Goal: Find specific page/section: Find specific page/section

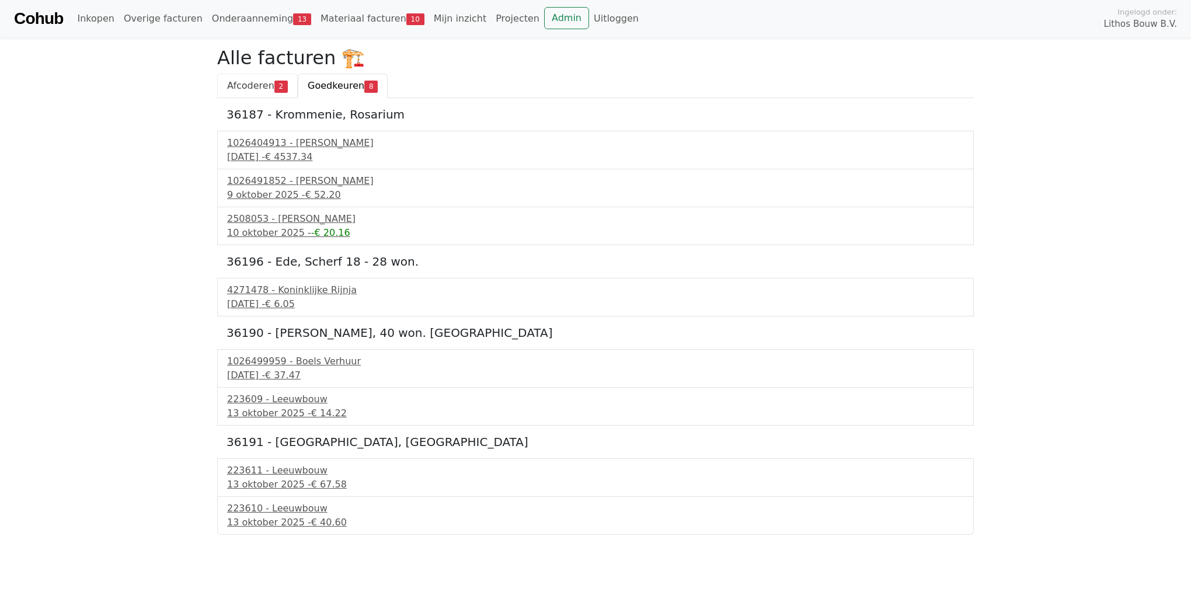
click at [236, 90] on span "Afcoderen" at bounding box center [250, 85] width 47 height 11
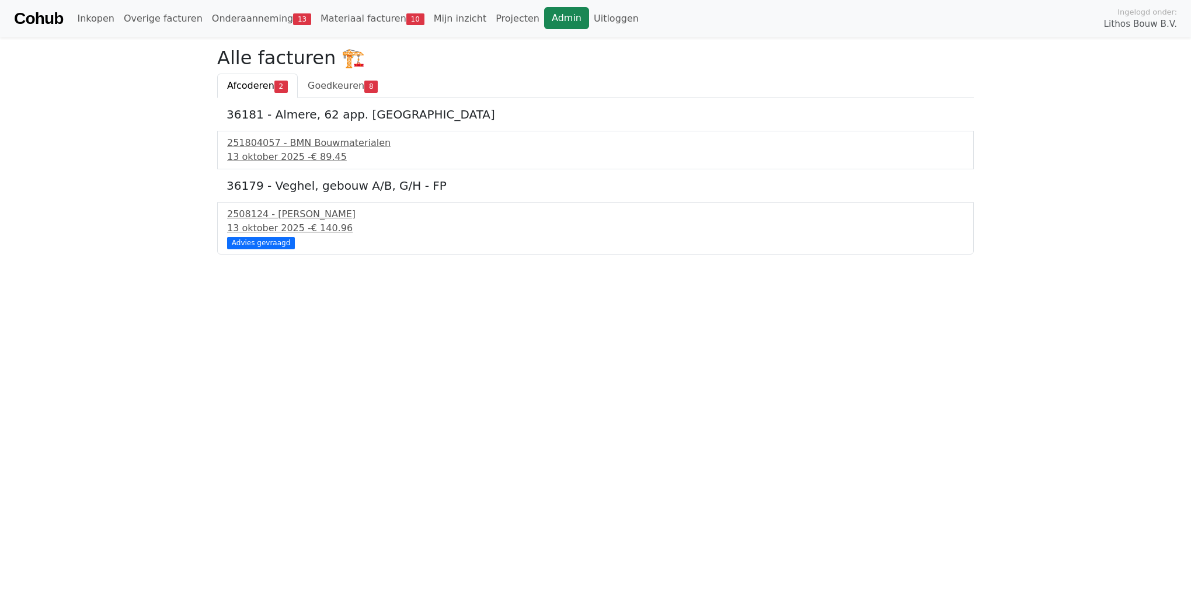
click at [544, 15] on link "Admin" at bounding box center [566, 18] width 45 height 22
